Goal: Task Accomplishment & Management: Use online tool/utility

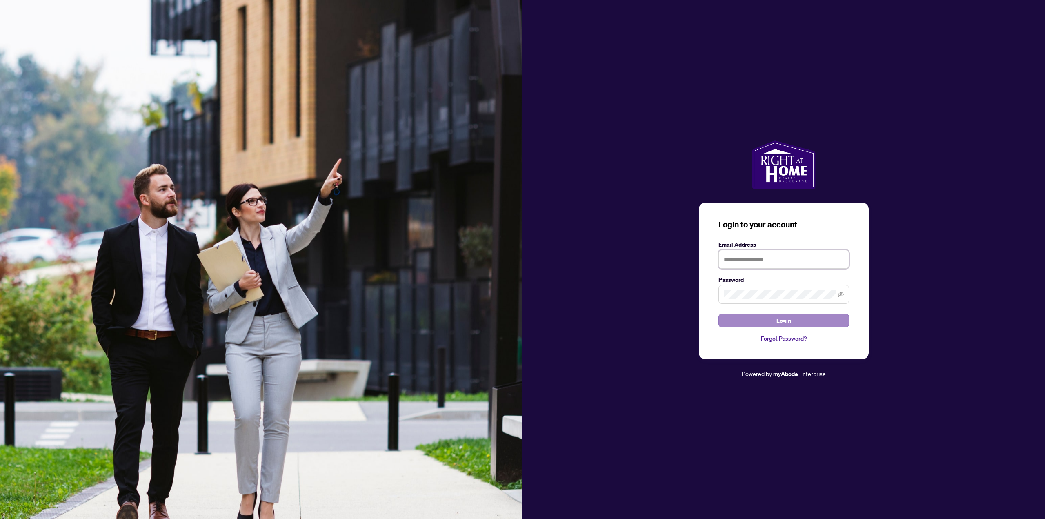
type input "**********"
click at [768, 317] on button "Login" at bounding box center [783, 320] width 131 height 14
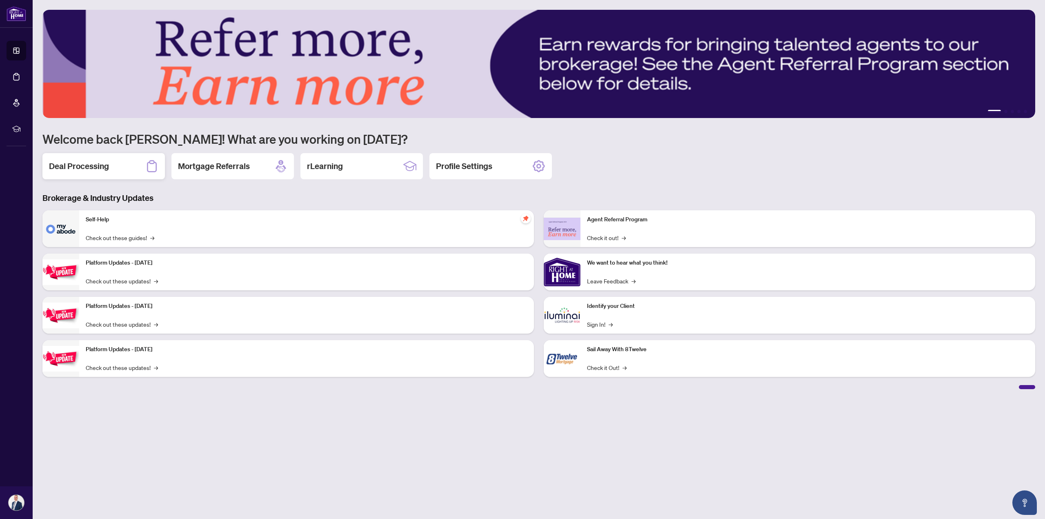
click at [73, 173] on div "Deal Processing" at bounding box center [103, 166] width 122 height 26
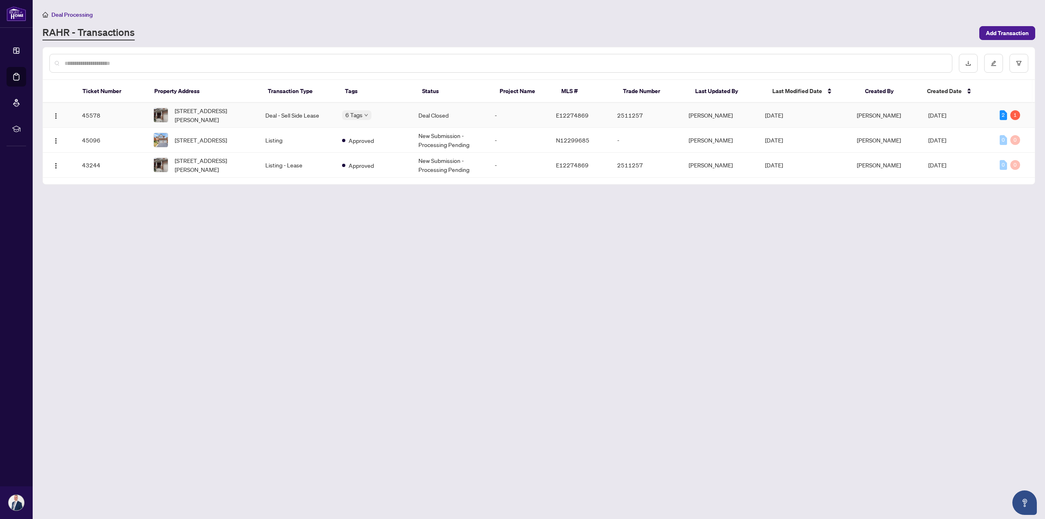
click at [277, 113] on td "Deal - Sell Side Lease" at bounding box center [297, 115] width 76 height 25
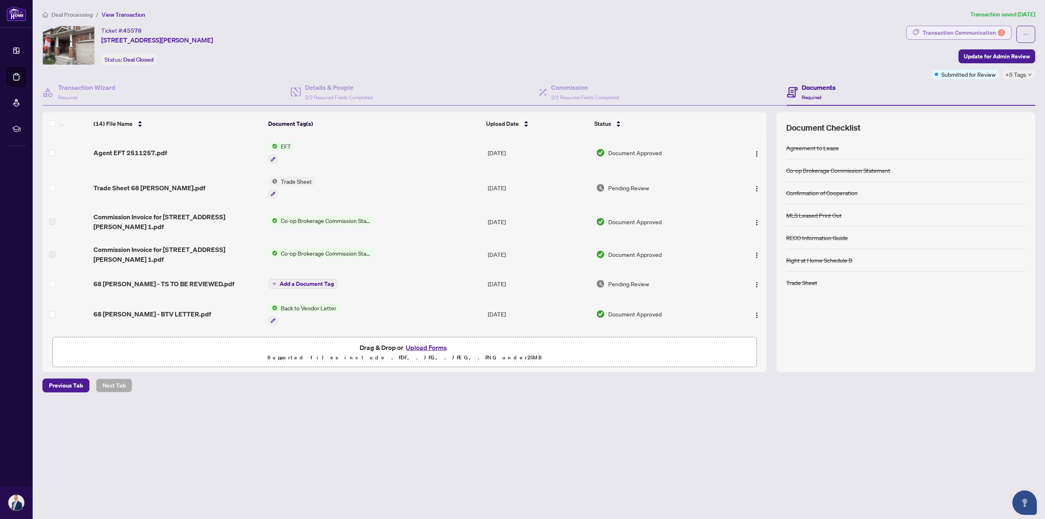
click at [945, 26] on div "Transaction Communication 1" at bounding box center [963, 32] width 82 height 13
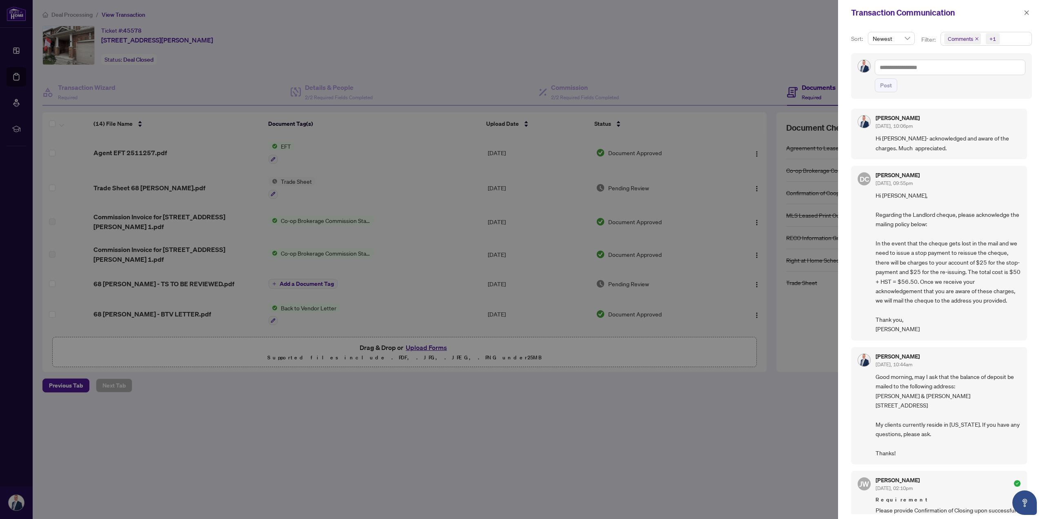
click at [976, 38] on icon "close" at bounding box center [976, 39] width 4 height 4
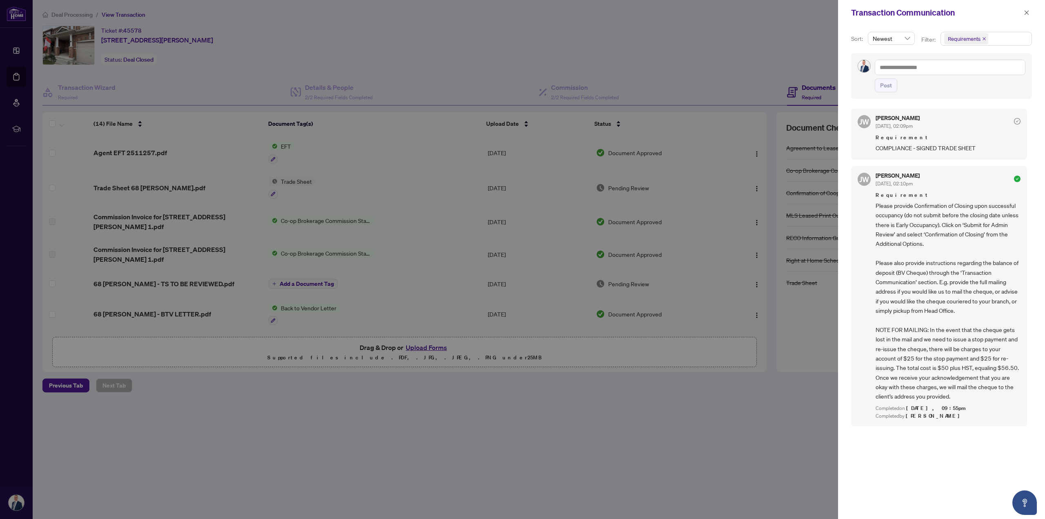
click at [983, 37] on icon "close" at bounding box center [984, 39] width 4 height 4
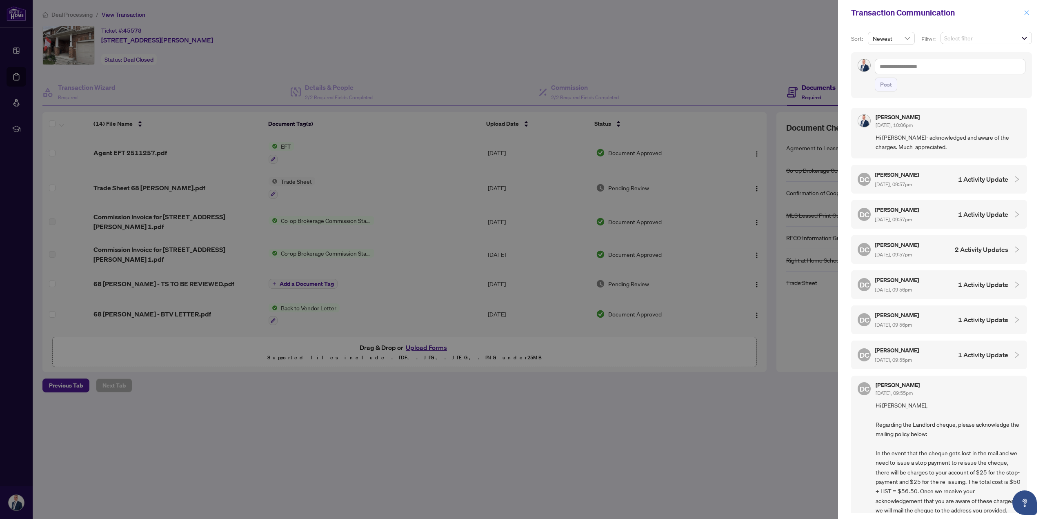
click at [1027, 11] on icon "close" at bounding box center [1026, 13] width 6 height 6
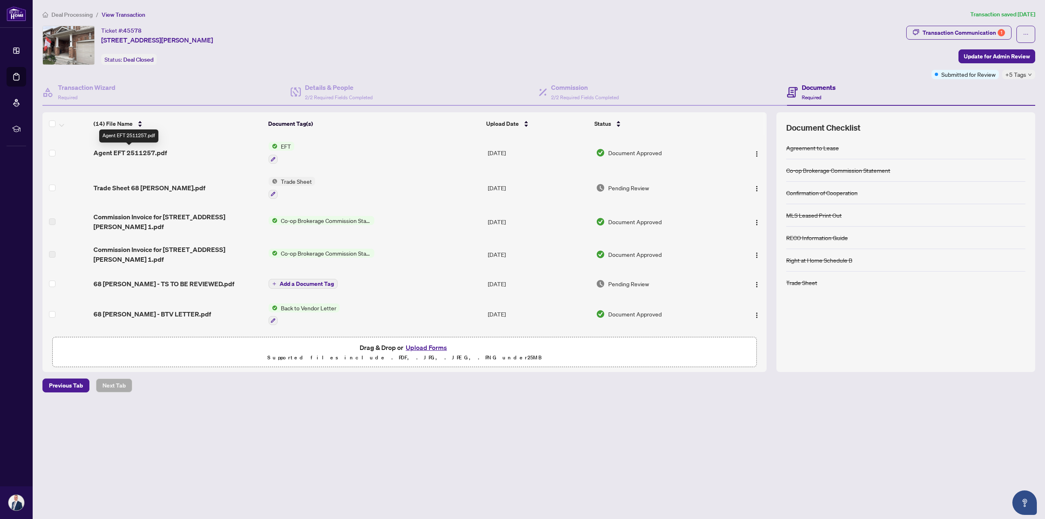
click at [149, 153] on span "Agent EFT 2511257.pdf" at bounding box center [129, 153] width 73 height 10
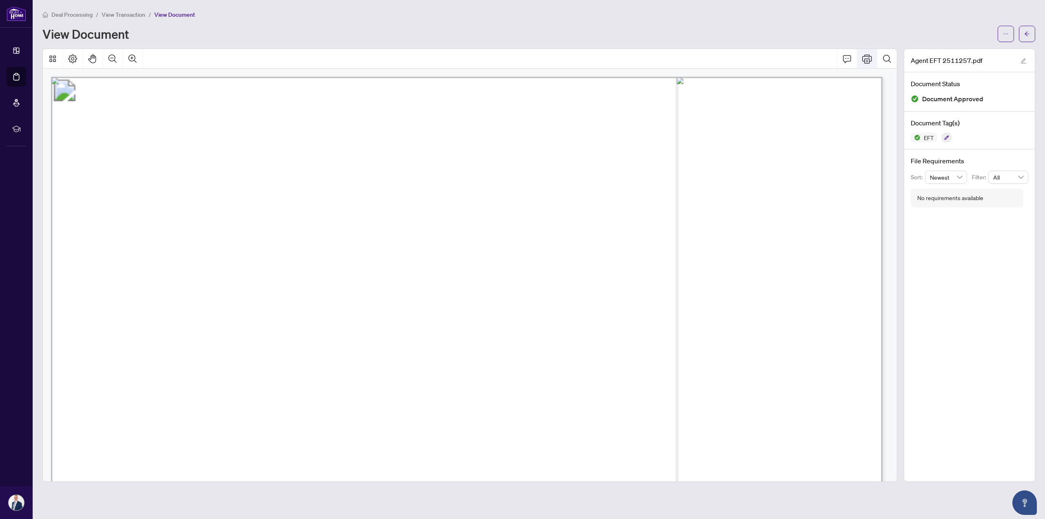
click at [864, 59] on icon "Print" at bounding box center [867, 58] width 10 height 9
